Goal: Answer question/provide support

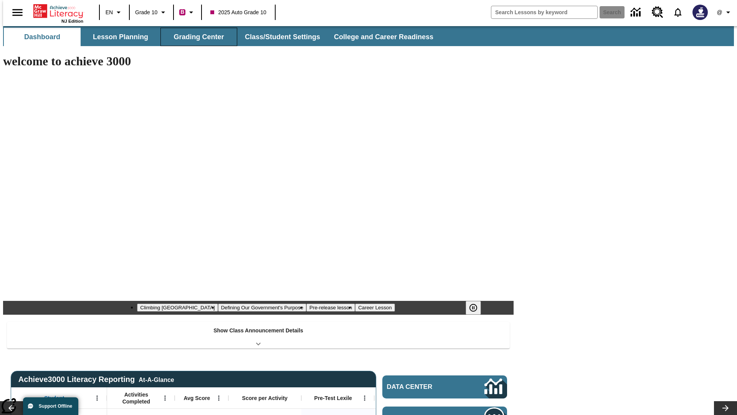
click at [196, 37] on button "Grading Center" at bounding box center [199, 37] width 77 height 18
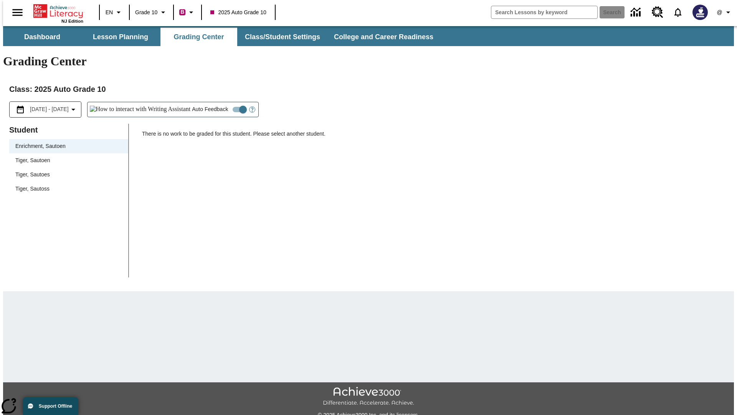
click at [66, 156] on span "Tiger, Sautoen" at bounding box center [68, 160] width 107 height 8
click at [251, 108] on icon "Open Help for Writing Assistant" at bounding box center [252, 110] width 2 height 4
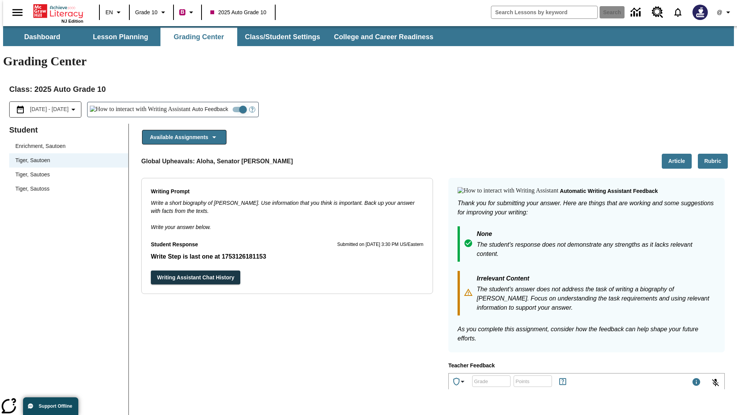
click at [221, 102] on input "Auto Feedback" at bounding box center [243, 109] width 44 height 15
checkbox input "false"
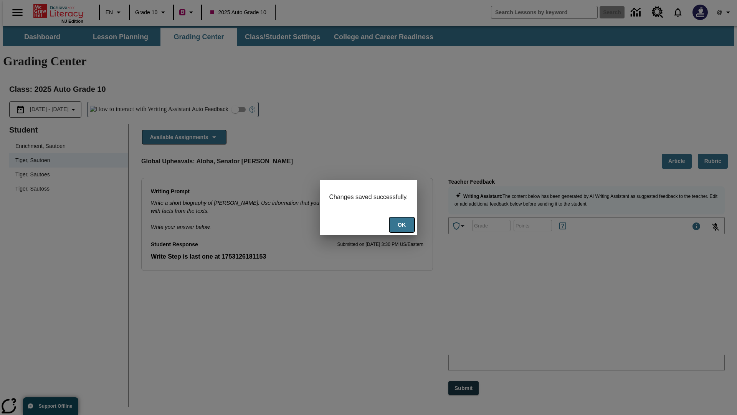
click at [403, 225] on button "Ok" at bounding box center [402, 224] width 25 height 15
